Goal: Transaction & Acquisition: Purchase product/service

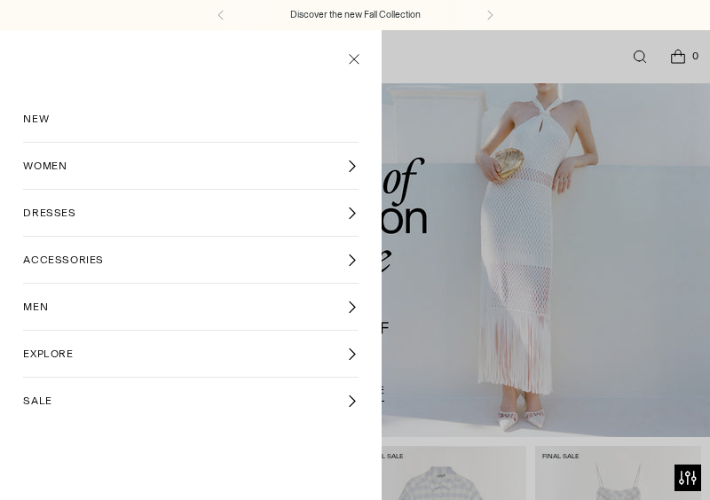
click at [51, 155] on link "WOMEN" at bounding box center [190, 166] width 334 height 46
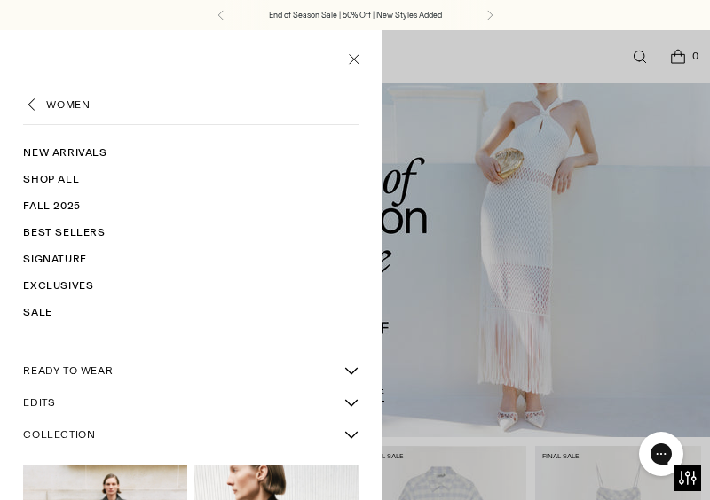
click at [64, 146] on link "New Arrivals" at bounding box center [190, 152] width 334 height 27
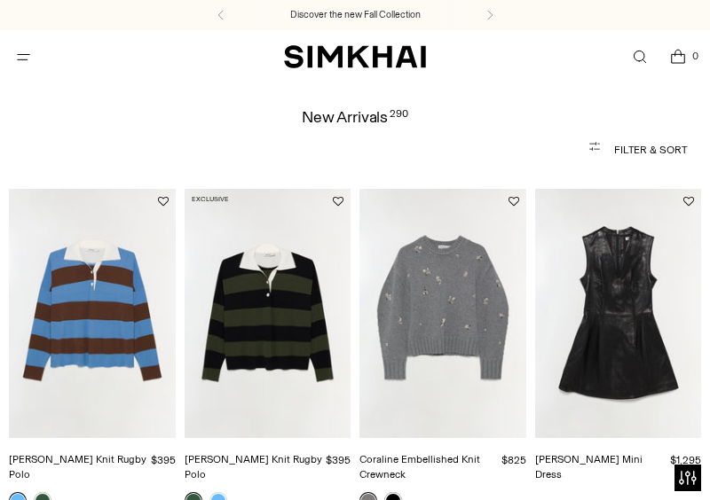
click at [26, 53] on icon "Open menu modal" at bounding box center [23, 57] width 19 height 14
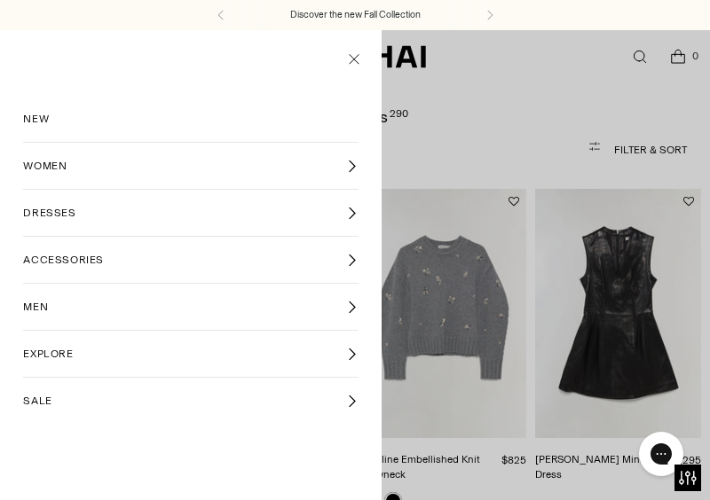
click at [59, 165] on span "WOMEN" at bounding box center [44, 166] width 43 height 16
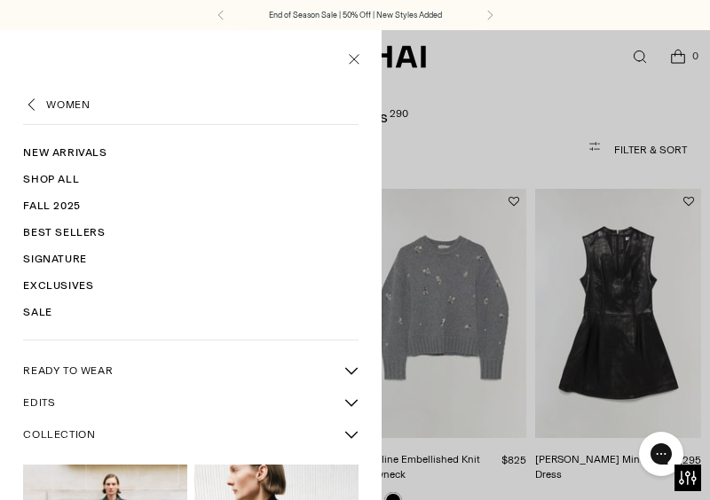
click at [82, 106] on link "WOMEN" at bounding box center [67, 105] width 43 height 16
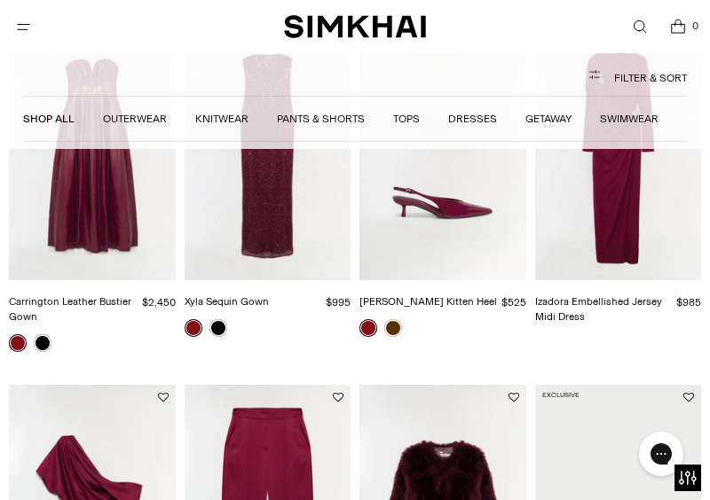
scroll to position [11, 0]
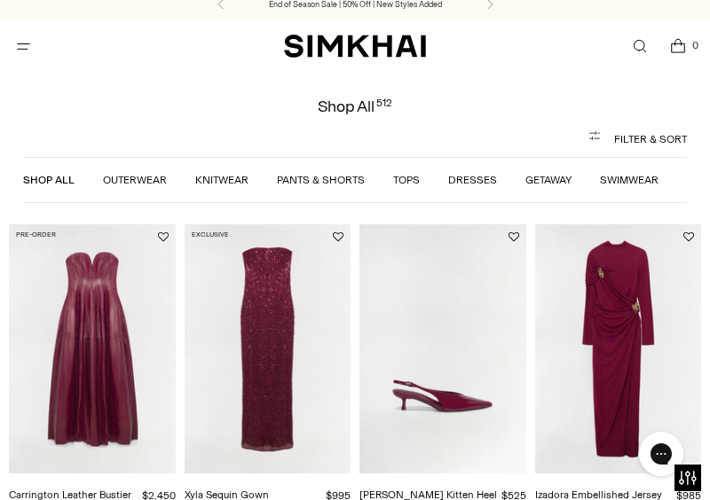
click at [487, 178] on link "Dresses" at bounding box center [472, 180] width 49 height 12
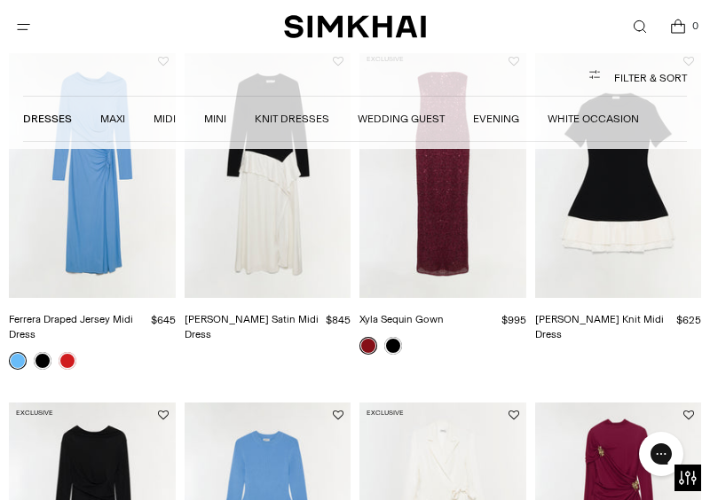
scroll to position [141, 0]
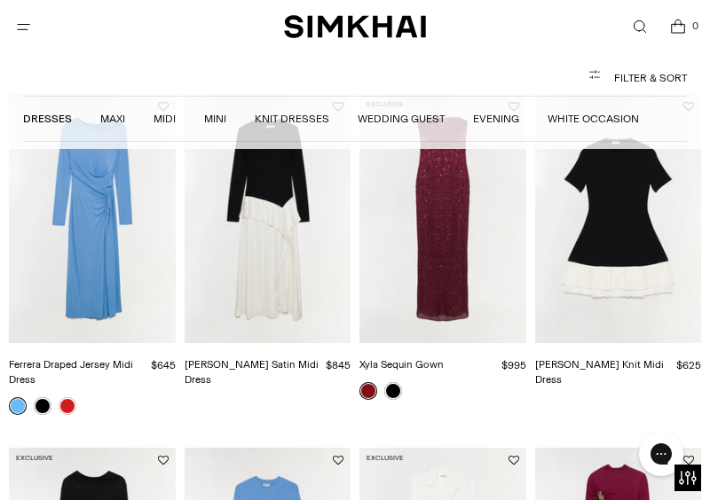
click at [0, 0] on img "Xyla Sequin Gown" at bounding box center [0, 0] width 0 height 0
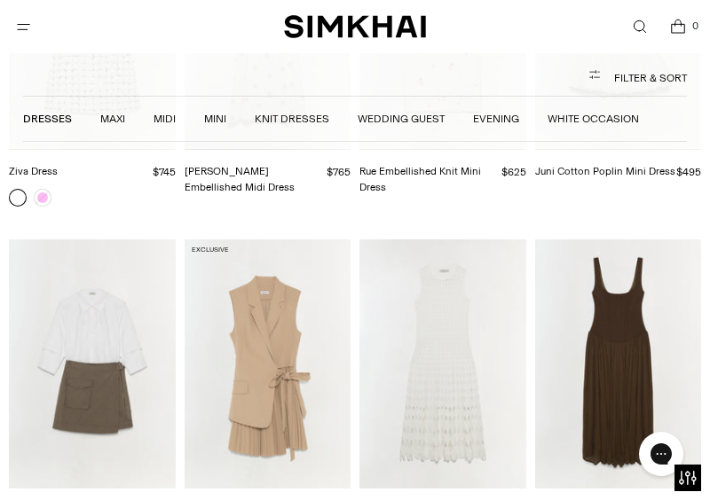
scroll to position [8710, 0]
